Goal: Transaction & Acquisition: Purchase product/service

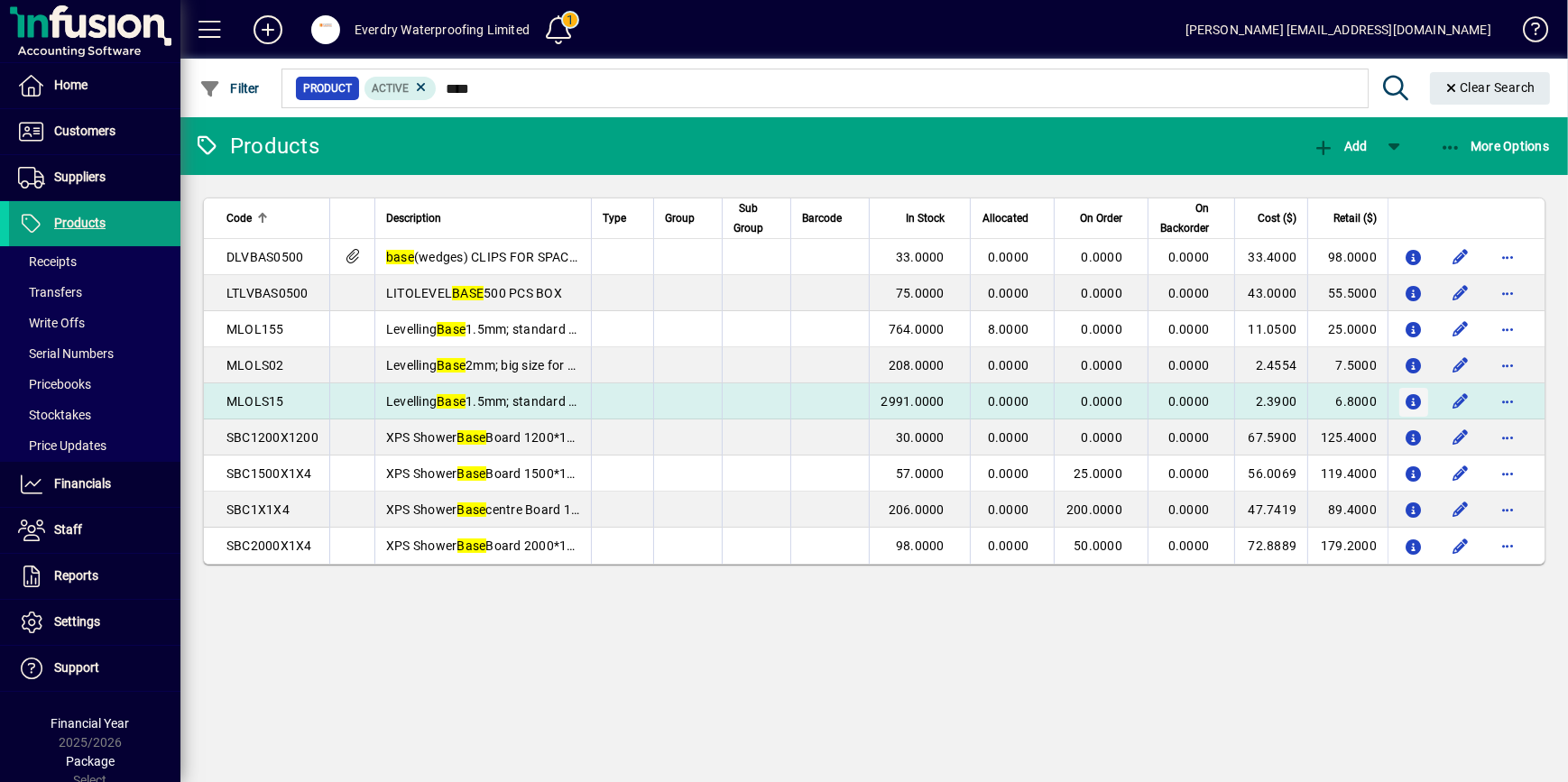
type input "****"
click at [1413, 407] on icon "button" at bounding box center [1415, 403] width 19 height 16
